Goal: Task Accomplishment & Management: Manage account settings

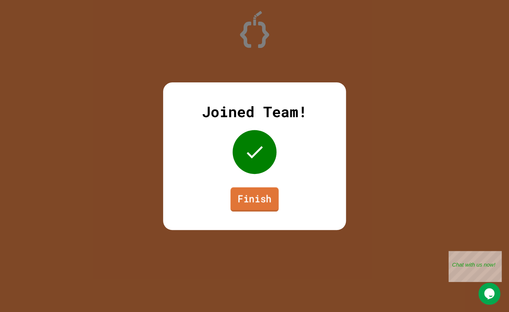
click at [256, 202] on link "Finish" at bounding box center [255, 199] width 48 height 24
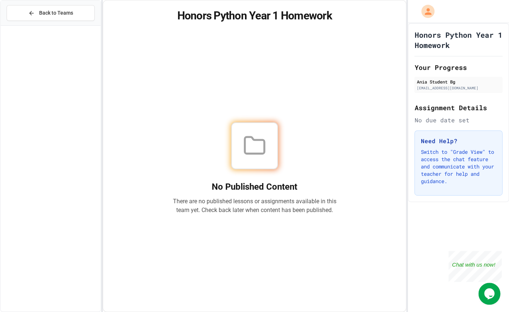
click at [213, 73] on div "No Published Content There are no published lessons or assignments available in…" at bounding box center [254, 168] width 285 height 269
click at [452, 113] on div "Assignment Details No due date set" at bounding box center [459, 113] width 88 height 22
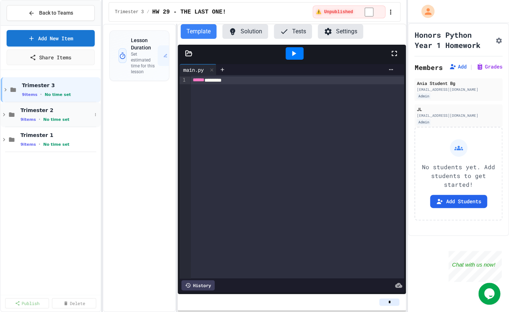
click at [5, 113] on icon at bounding box center [4, 114] width 7 height 7
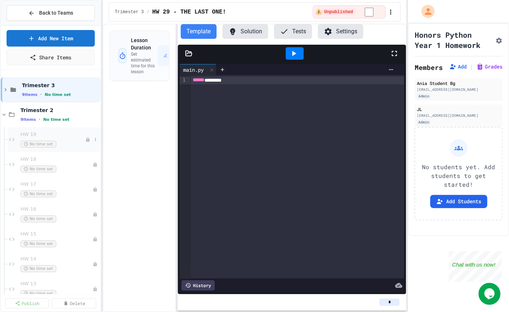
click at [34, 139] on div "HW 19 No time set" at bounding box center [52, 139] width 65 height 16
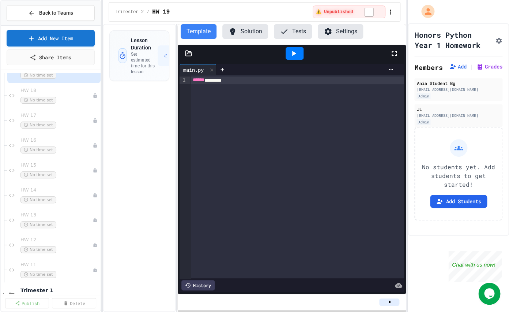
scroll to position [87, 0]
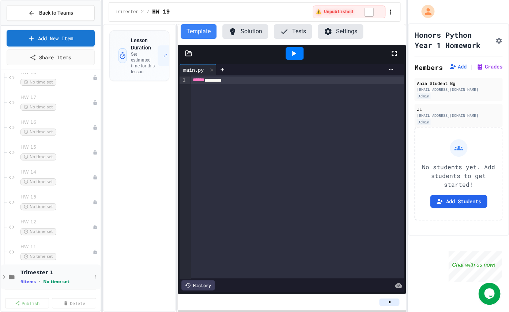
click at [30, 279] on span "9 items" at bounding box center [27, 281] width 15 height 5
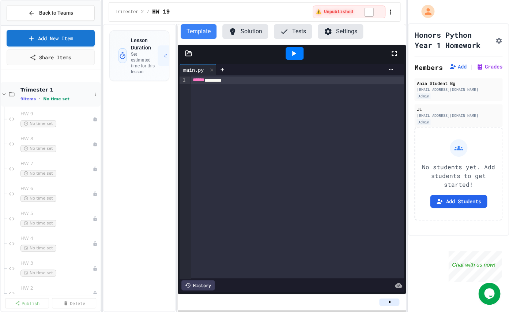
scroll to position [311, 0]
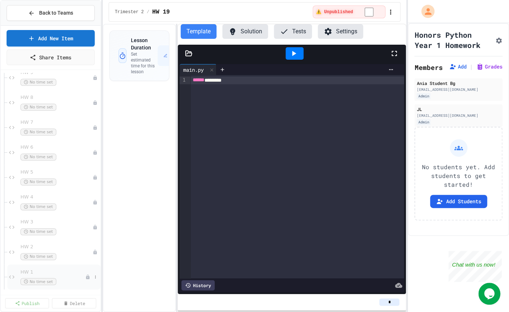
click at [29, 278] on span "No time set" at bounding box center [38, 281] width 36 height 7
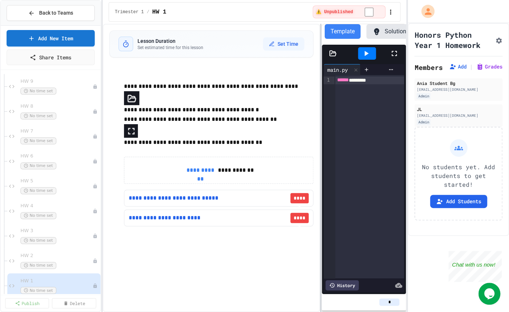
click at [322, 261] on div "**********" at bounding box center [255, 168] width 304 height 288
click at [188, 197] on link "**********" at bounding box center [176, 198] width 95 height 9
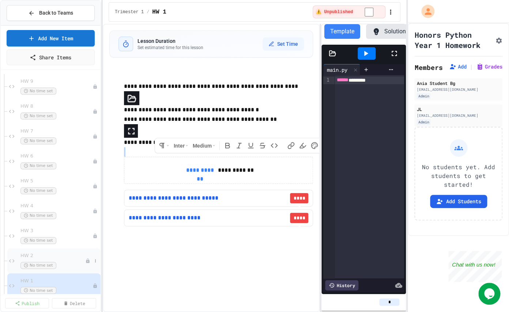
click at [35, 255] on span "HW 2" at bounding box center [52, 255] width 65 height 6
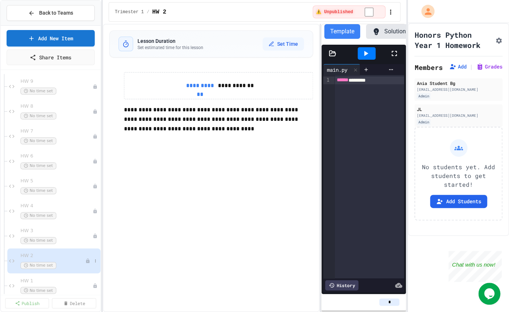
click at [27, 265] on icon at bounding box center [26, 265] width 4 height 4
click at [93, 260] on icon at bounding box center [95, 260] width 4 height 4
click at [202, 172] on div at bounding box center [254, 156] width 509 height 312
click at [37, 278] on span "HW 1" at bounding box center [52, 280] width 65 height 6
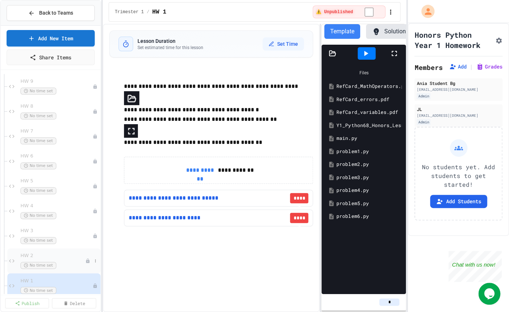
click at [31, 262] on span "No time set" at bounding box center [38, 265] width 36 height 7
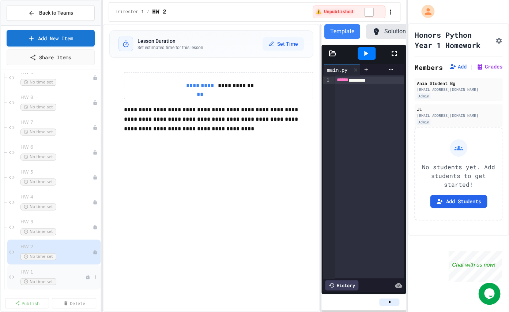
click at [50, 280] on span "No time set" at bounding box center [38, 281] width 36 height 7
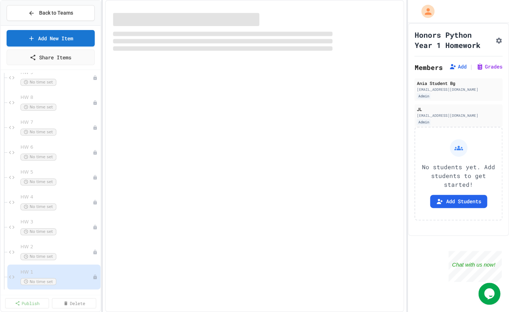
scroll to position [302, 0]
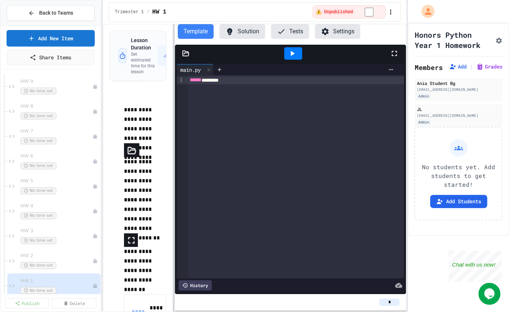
click at [173, 169] on div at bounding box center [173, 168] width 1 height 288
click at [187, 56] on div at bounding box center [291, 54] width 232 height 18
click at [186, 55] on icon at bounding box center [186, 53] width 6 height 5
